Goal: Information Seeking & Learning: Check status

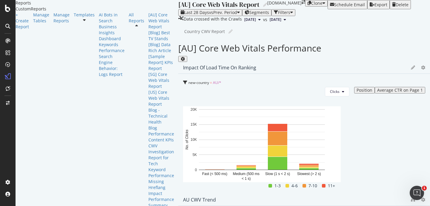
click at [269, 22] on span "[DATE]" at bounding box center [275, 19] width 12 height 5
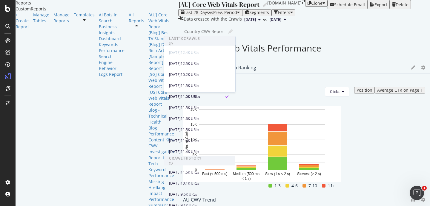
click at [243, 36] on div "Country CWV Report Country CWV Report" at bounding box center [306, 31] width 245 height 9
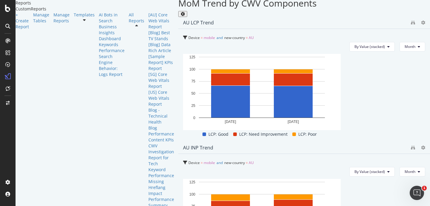
scroll to position [327, 0]
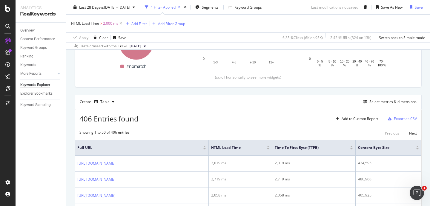
scroll to position [158, 0]
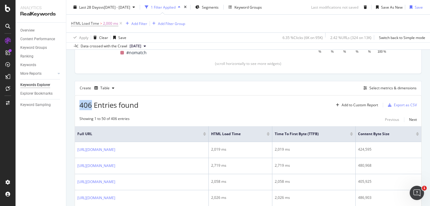
drag, startPoint x: 78, startPoint y: 105, endPoint x: 90, endPoint y: 104, distance: 12.3
click at [90, 104] on div "406 Entries found Add to Custom Report Export as CSV" at bounding box center [248, 103] width 346 height 15
copy span "406"
